Goal: Navigation & Orientation: Understand site structure

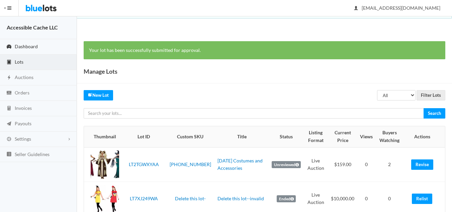
click at [26, 45] on span "Dashboard" at bounding box center [26, 46] width 23 height 6
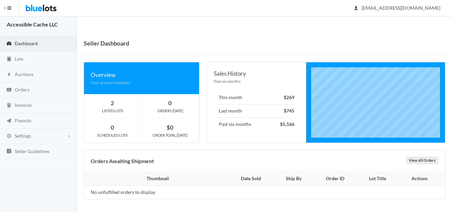
scroll to position [4, 0]
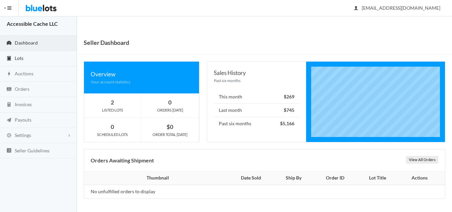
click at [17, 57] on span "Lots" at bounding box center [19, 58] width 9 height 6
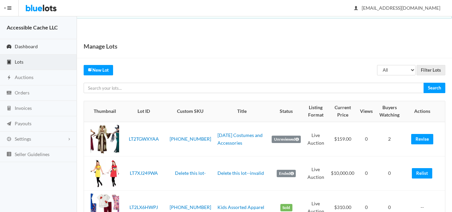
click at [23, 46] on span "Dashboard" at bounding box center [26, 46] width 23 height 6
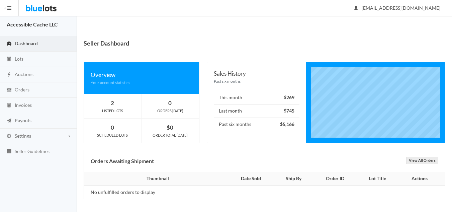
scroll to position [4, 0]
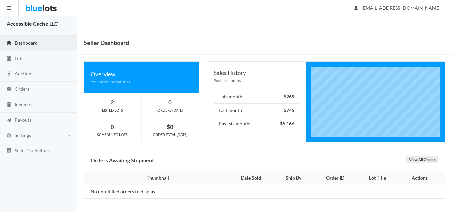
click at [20, 42] on span "Dashboard" at bounding box center [26, 43] width 23 height 6
